Goal: Information Seeking & Learning: Learn about a topic

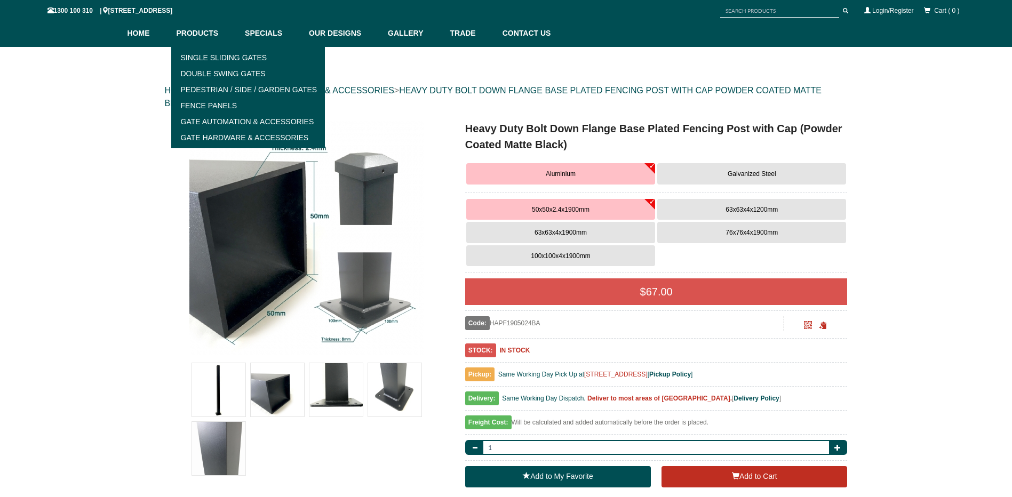
scroll to position [80, 0]
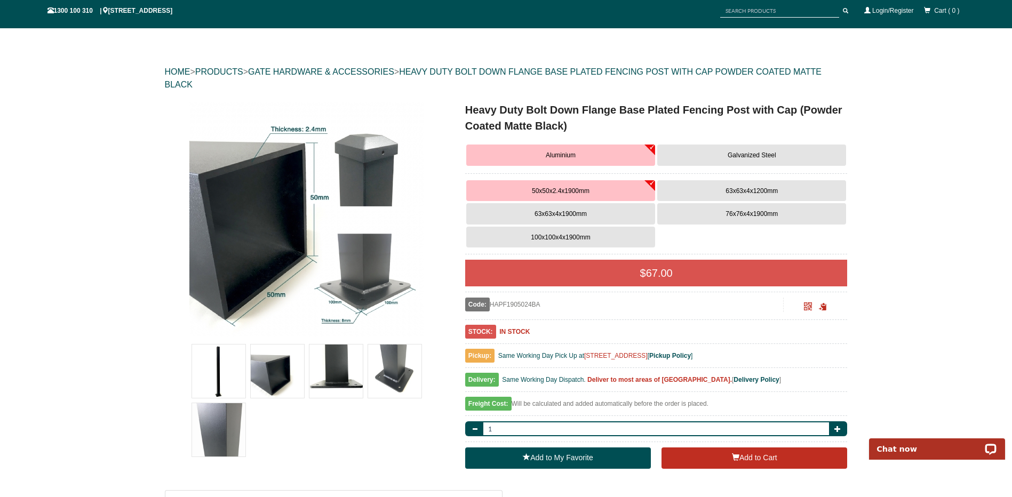
drag, startPoint x: 540, startPoint y: 353, endPoint x: 824, endPoint y: 357, distance: 283.3
click at [824, 357] on div "Pickup: Same Working Day Pick Up at [STREET_ADDRESS] [ Pickup Policy ]" at bounding box center [656, 358] width 383 height 19
click at [825, 357] on div "Pickup: Same Working Day Pick Up at [STREET_ADDRESS] [ Pickup Policy ]" at bounding box center [656, 358] width 383 height 19
click at [283, 369] on img at bounding box center [277, 371] width 53 height 53
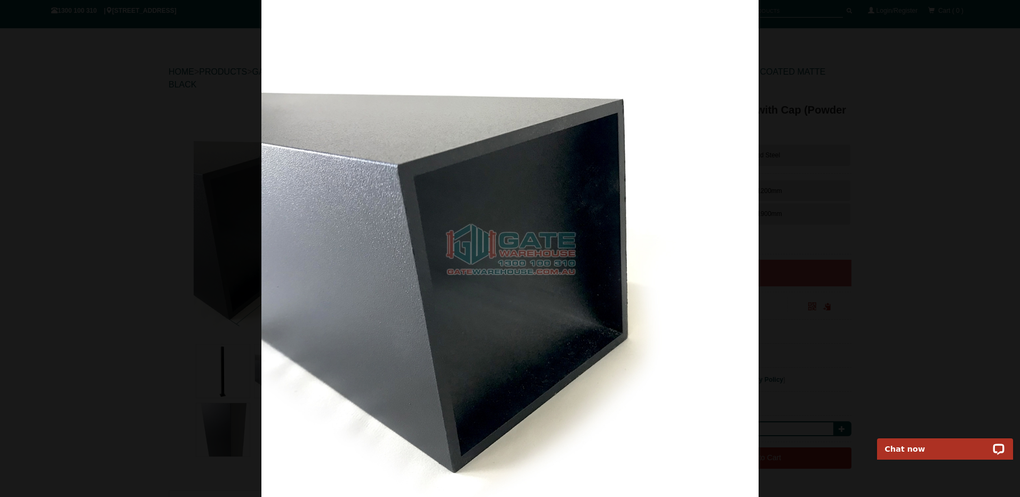
click at [462, 302] on img at bounding box center [509, 248] width 497 height 497
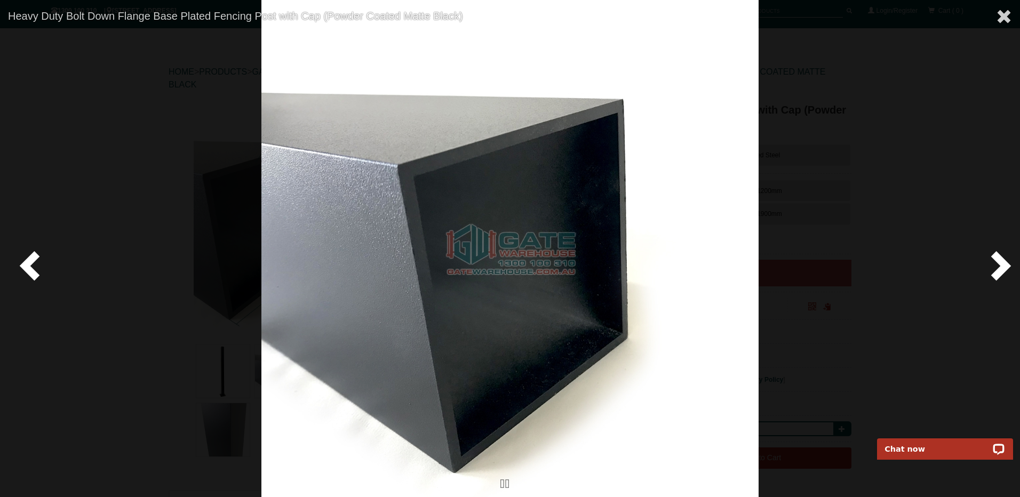
drag, startPoint x: 896, startPoint y: 179, endPoint x: 962, endPoint y: 92, distance: 109.6
click at [896, 178] on div at bounding box center [510, 248] width 1020 height 497
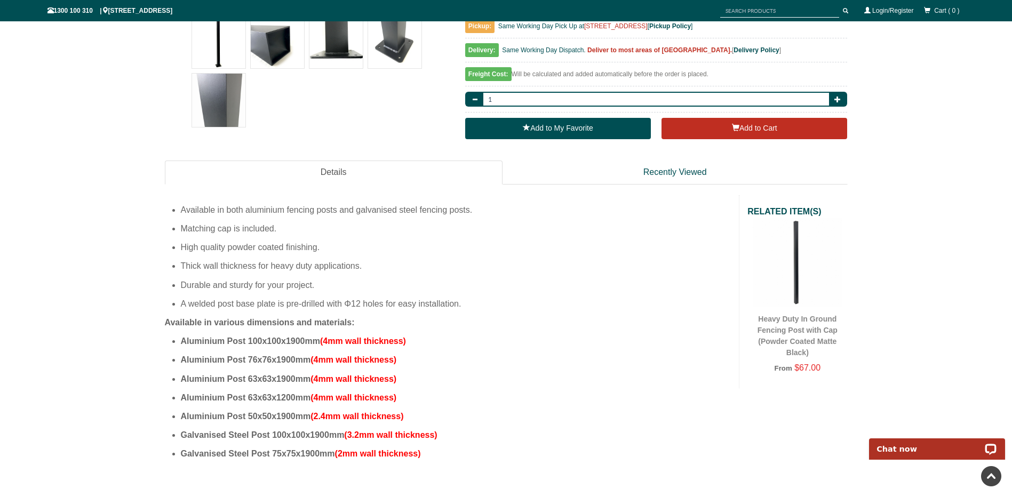
scroll to position [453, 0]
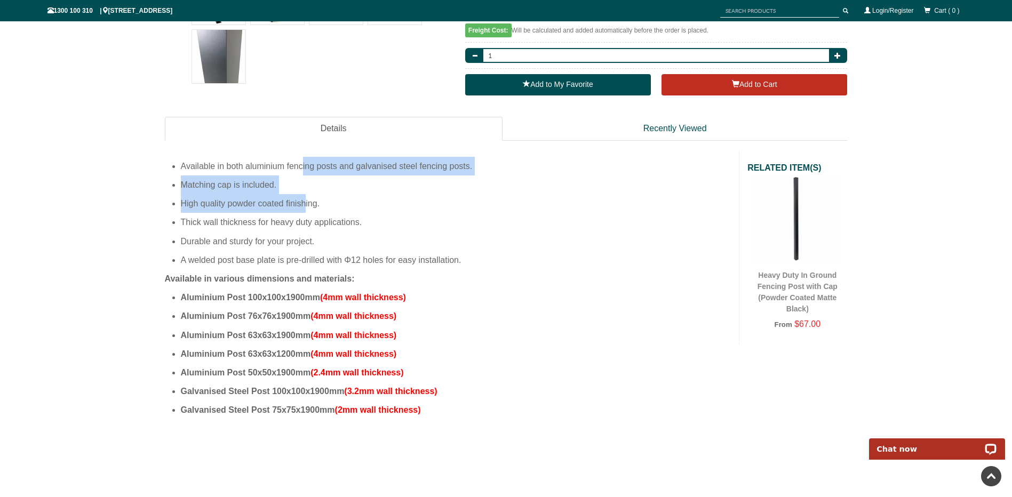
drag, startPoint x: 304, startPoint y: 166, endPoint x: 304, endPoint y: 198, distance: 32.5
click at [304, 198] on ul "Available in both aluminium fencing posts and galvanised steel fencing posts. M…" at bounding box center [448, 213] width 567 height 113
click at [304, 198] on li "High quality powder coated finishing." at bounding box center [456, 203] width 551 height 19
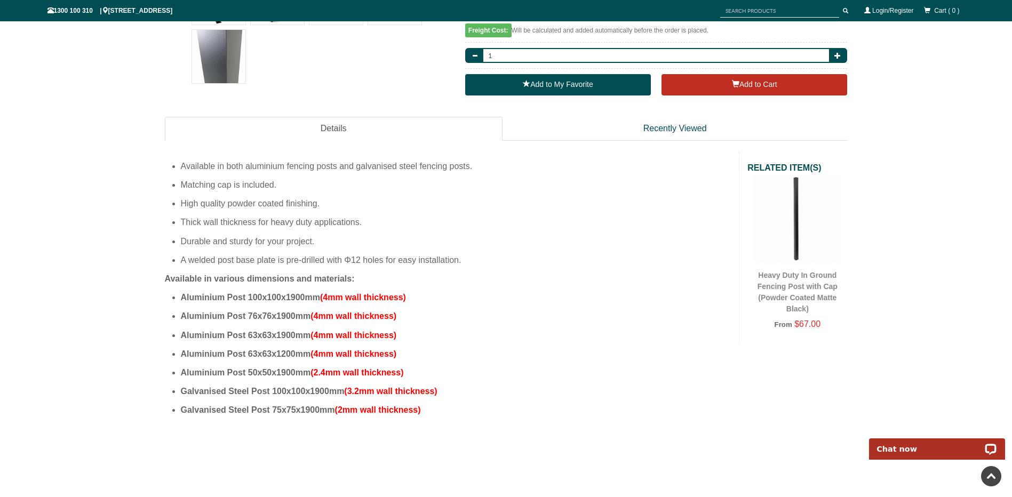
drag, startPoint x: 345, startPoint y: 166, endPoint x: 359, endPoint y: 209, distance: 45.5
click at [359, 209] on ul "Available in both aluminium fencing posts and galvanised steel fencing posts. M…" at bounding box center [448, 213] width 567 height 113
click at [359, 209] on li "High quality powder coated finishing." at bounding box center [456, 203] width 551 height 19
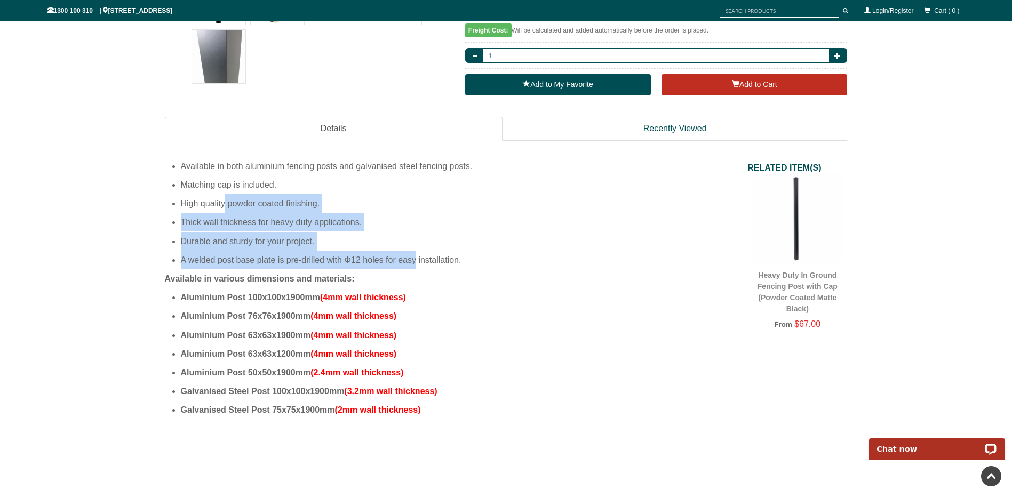
drag, startPoint x: 225, startPoint y: 200, endPoint x: 415, endPoint y: 260, distance: 199.8
click at [415, 260] on ul "Available in both aluminium fencing posts and galvanised steel fencing posts. M…" at bounding box center [448, 213] width 567 height 113
click at [415, 260] on li "A welded post base plate is pre-drilled with Φ12 holes for easy installation." at bounding box center [456, 260] width 551 height 19
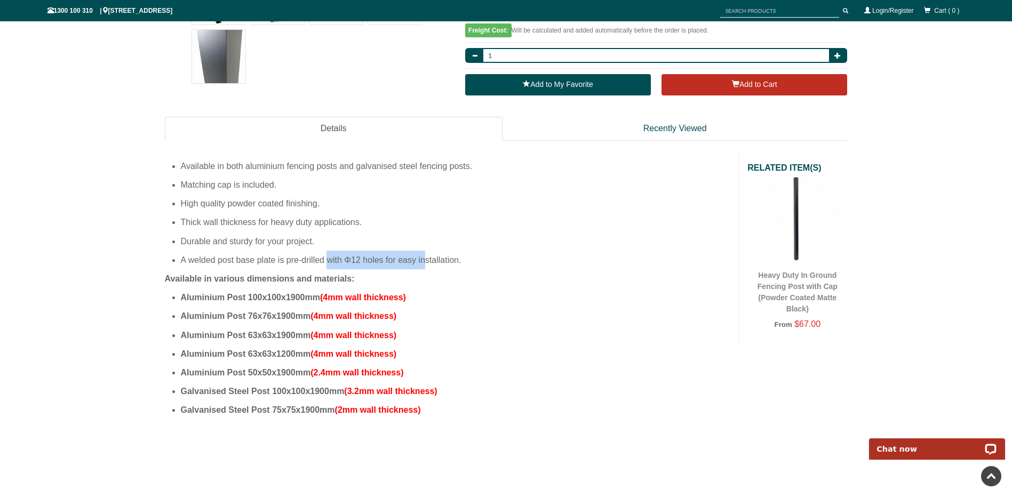
drag, startPoint x: 424, startPoint y: 258, endPoint x: 309, endPoint y: 259, distance: 115.2
click at [309, 259] on li "A welded post base plate is pre-drilled with Φ12 holes for easy installation." at bounding box center [456, 260] width 551 height 19
drag, startPoint x: 309, startPoint y: 259, endPoint x: 300, endPoint y: 258, distance: 8.6
click at [300, 258] on li "A welded post base plate is pre-drilled with Φ12 holes for easy installation." at bounding box center [456, 260] width 551 height 19
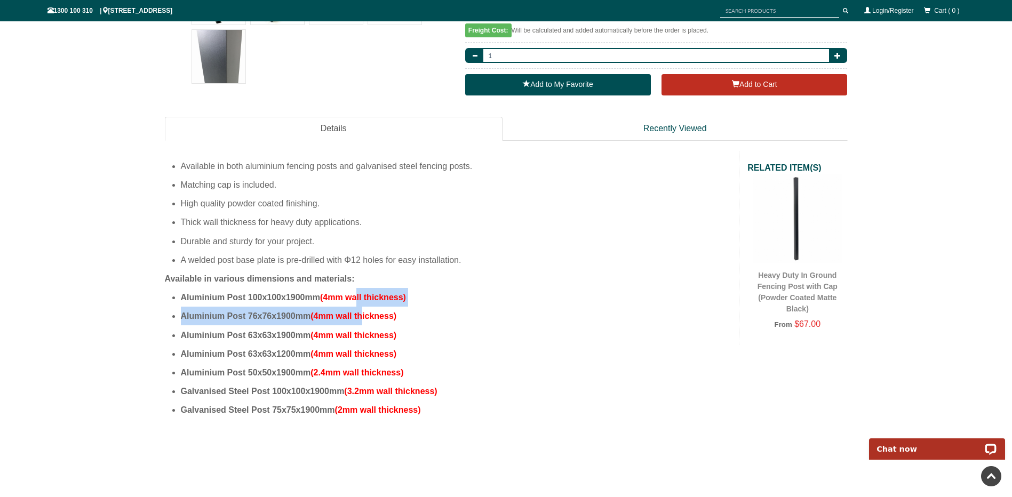
drag, startPoint x: 359, startPoint y: 298, endPoint x: 364, endPoint y: 313, distance: 15.4
click at [364, 313] on ul "Aluminium Post 100x100x1900mm (4mm wall thickness) Aluminium Post 76x76x1900mm …" at bounding box center [448, 353] width 567 height 131
click at [364, 313] on span "(4mm wall thickness)" at bounding box center [353, 316] width 86 height 9
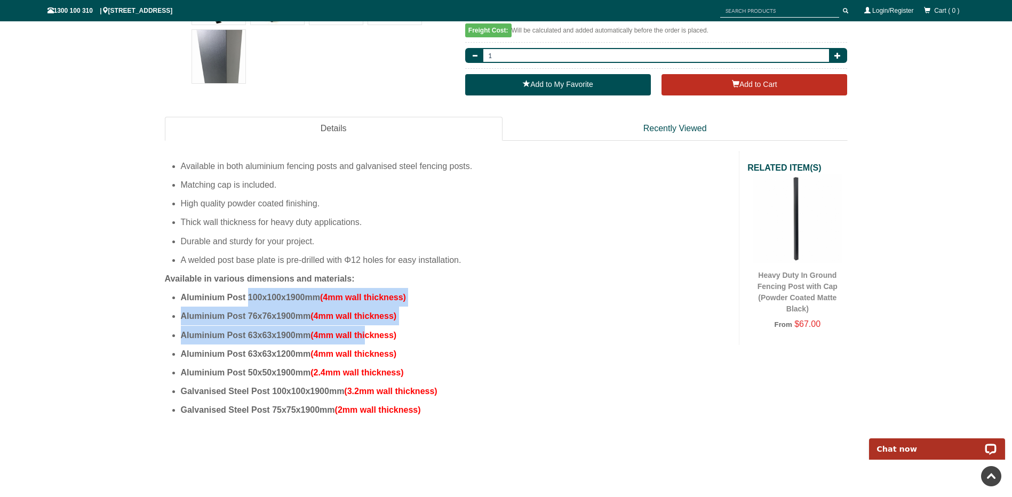
drag, startPoint x: 250, startPoint y: 298, endPoint x: 367, endPoint y: 330, distance: 121.8
click at [367, 330] on ul "Aluminium Post 100x100x1900mm (4mm wall thickness) Aluminium Post 76x76x1900mm …" at bounding box center [448, 353] width 567 height 131
click at [367, 331] on span "(4mm wall thickness)" at bounding box center [353, 335] width 86 height 9
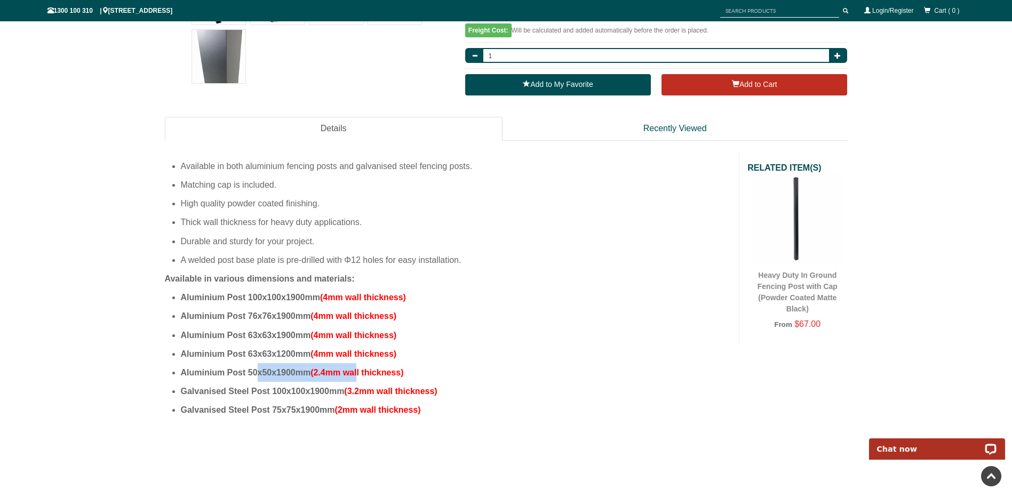
drag, startPoint x: 320, startPoint y: 370, endPoint x: 369, endPoint y: 368, distance: 49.1
click at [369, 368] on li "Aluminium Post 50x50x1900mm (2.4mm wall thickness)" at bounding box center [456, 372] width 551 height 19
click at [373, 368] on span "(2.4mm wall thickness)" at bounding box center [356, 372] width 93 height 9
drag, startPoint x: 390, startPoint y: 369, endPoint x: 307, endPoint y: 371, distance: 83.3
click at [307, 371] on li "Aluminium Post 50x50x1900mm (2.4mm wall thickness)" at bounding box center [456, 372] width 551 height 19
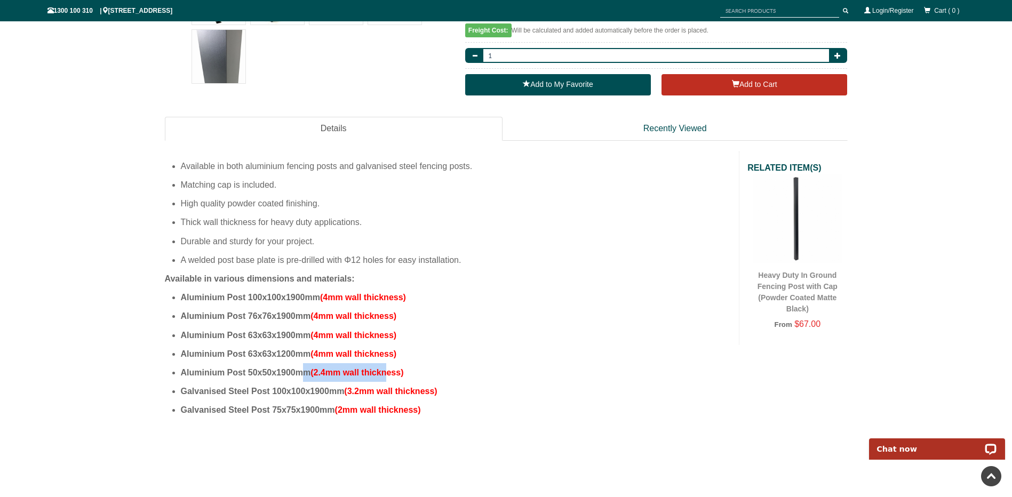
drag, startPoint x: 307, startPoint y: 371, endPoint x: 299, endPoint y: 370, distance: 7.5
click at [301, 371] on span "Aluminium Post 50x50x1900mm" at bounding box center [246, 372] width 130 height 9
drag, startPoint x: 271, startPoint y: 355, endPoint x: 367, endPoint y: 346, distance: 96.5
click at [367, 346] on li "Aluminium Post 63x63x1200mm (4mm wall thickness)" at bounding box center [456, 354] width 551 height 19
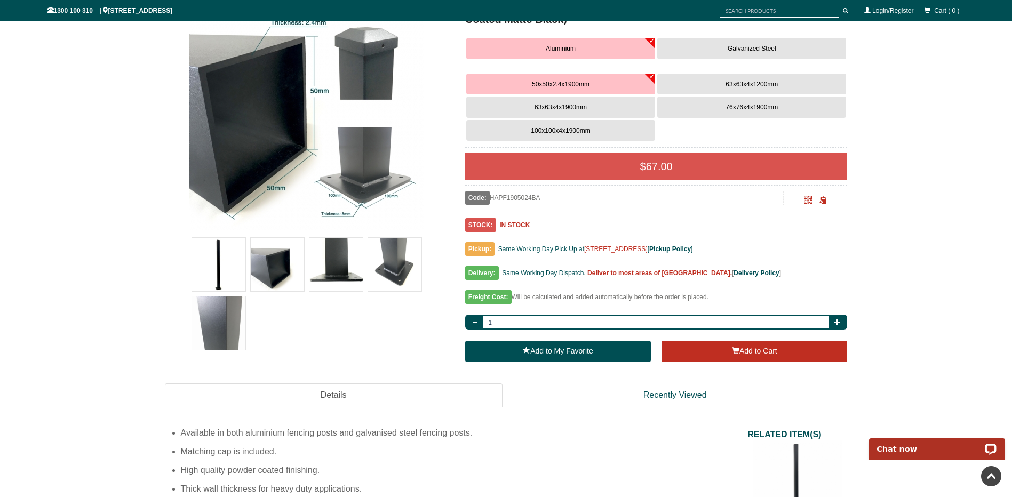
scroll to position [133, 0]
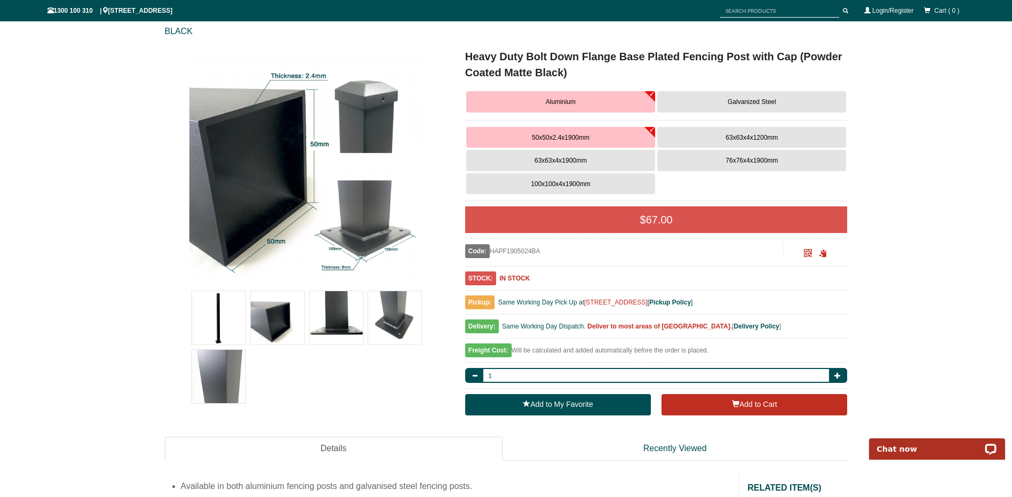
click at [611, 185] on button "100x100x4x1900mm" at bounding box center [560, 183] width 189 height 21
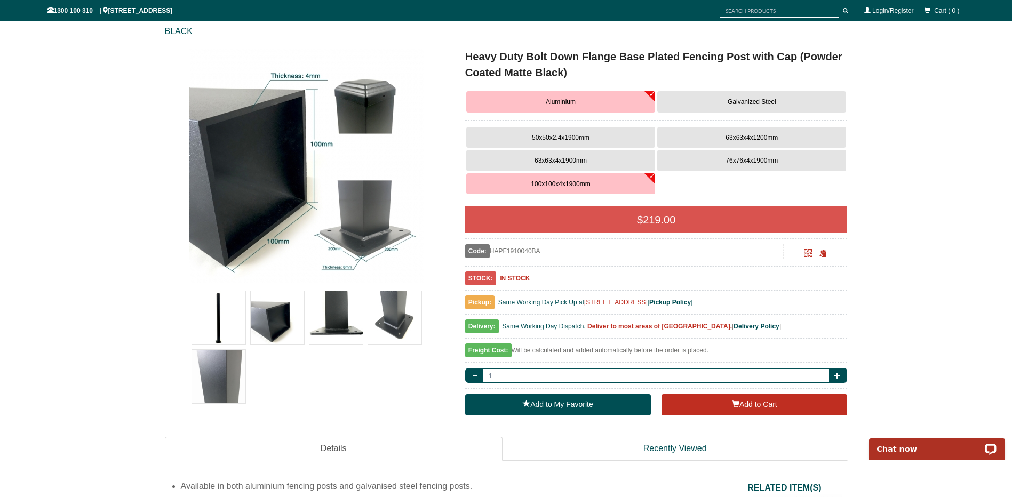
click at [579, 137] on span "50x50x2.4x1900mm" at bounding box center [561, 137] width 58 height 7
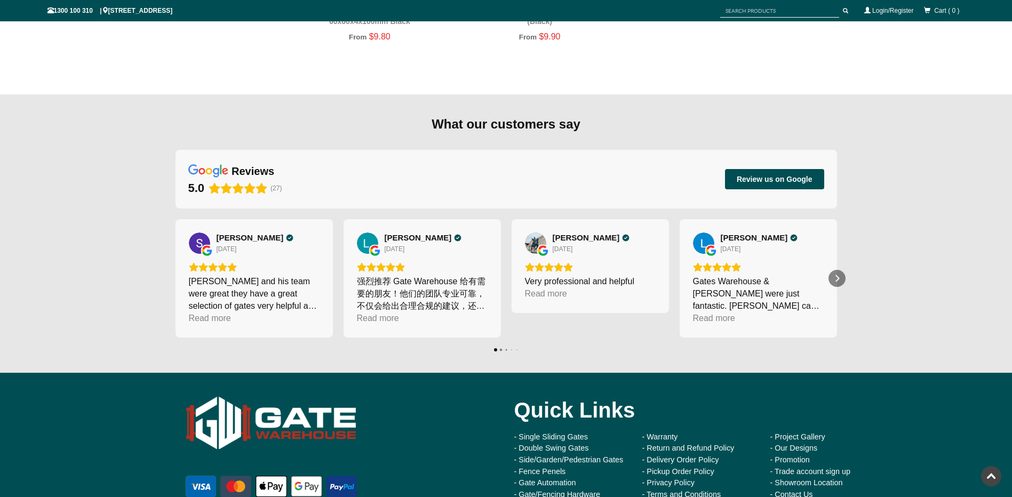
scroll to position [2427, 0]
